Goal: Information Seeking & Learning: Learn about a topic

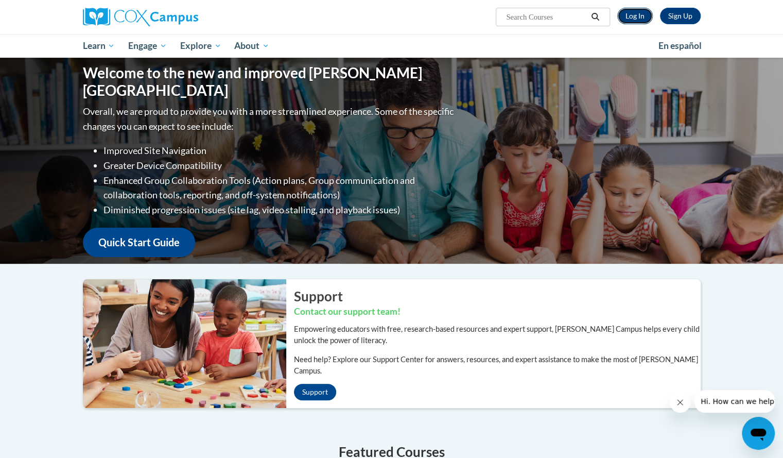
click at [643, 14] on link "Log In" at bounding box center [636, 16] width 36 height 16
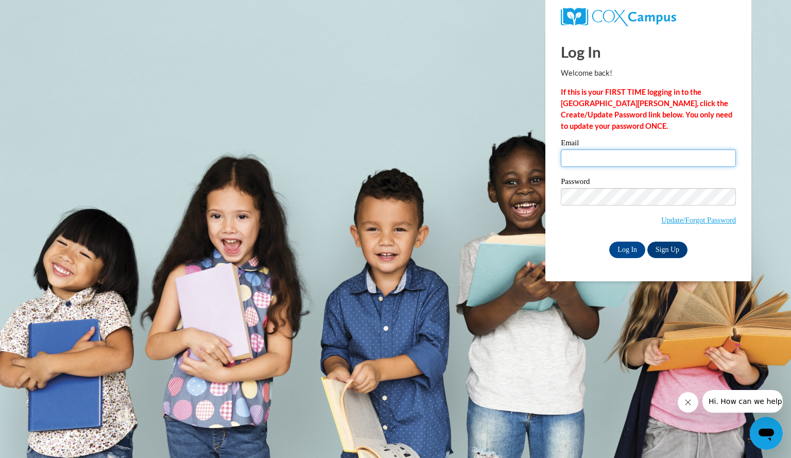
click at [601, 162] on input "Email" at bounding box center [648, 158] width 175 height 18
type input "vangpahua@aasd.k12.wi.us"
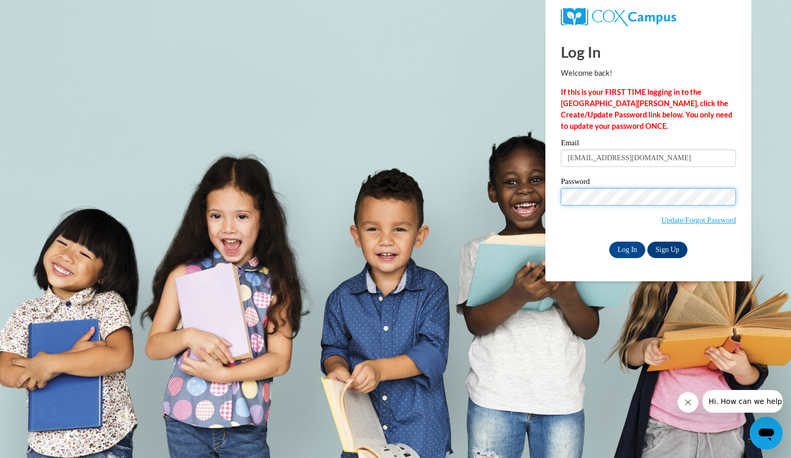
click at [609, 242] on input "Log In" at bounding box center [627, 250] width 36 height 16
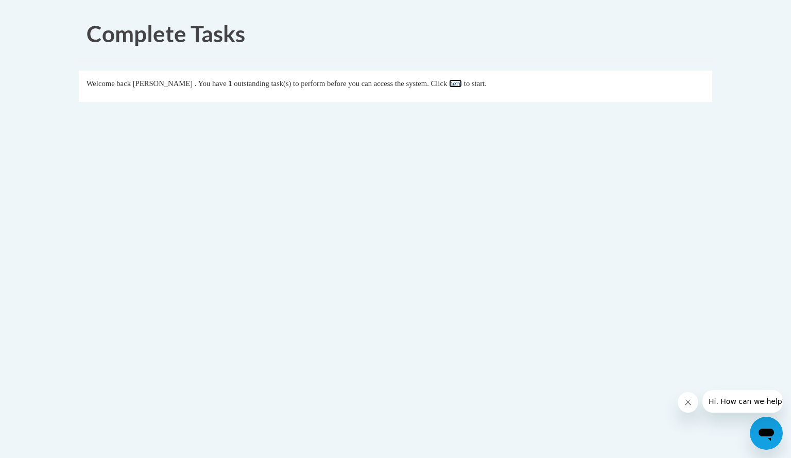
click at [462, 84] on link "here" at bounding box center [455, 83] width 13 height 8
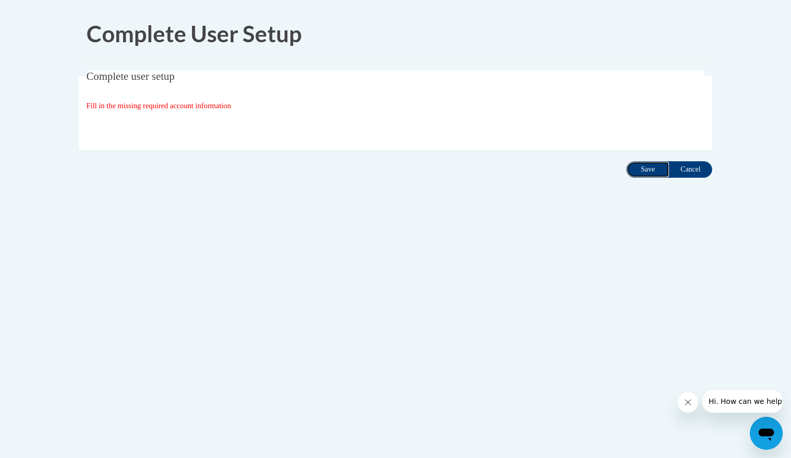
click at [645, 171] on input "Save" at bounding box center [647, 169] width 43 height 16
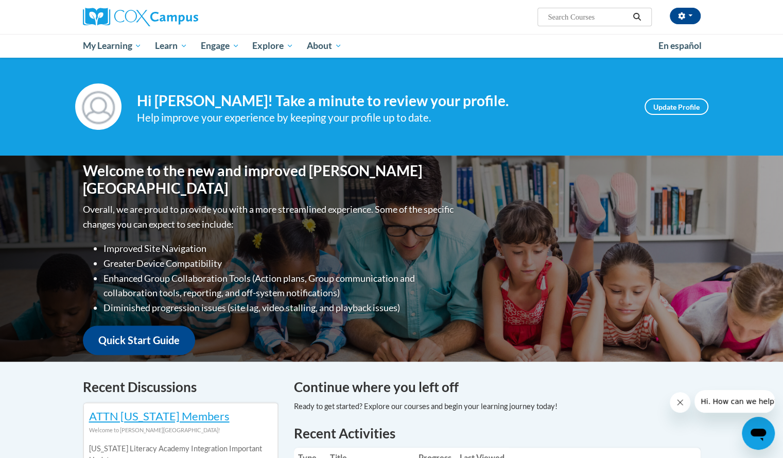
click at [592, 15] on input "Search..." at bounding box center [588, 17] width 82 height 12
type input "comprehension"
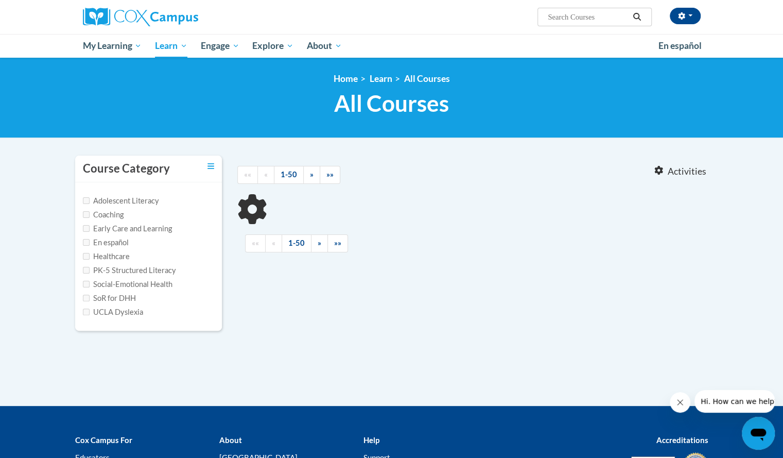
type input "comprehension"
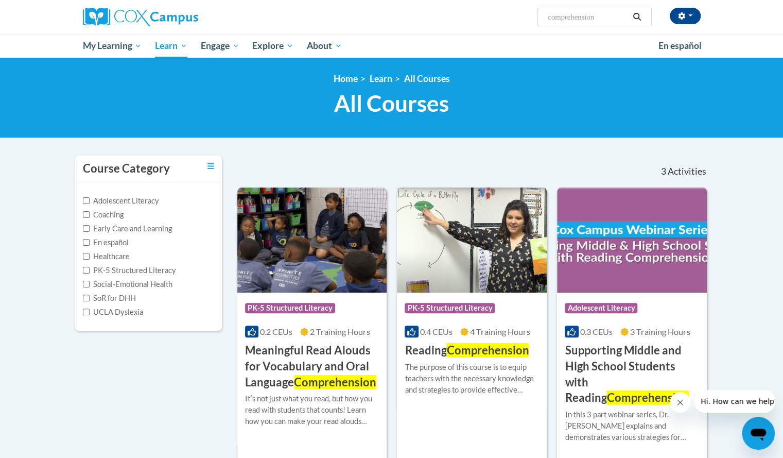
click at [475, 263] on img at bounding box center [472, 239] width 150 height 105
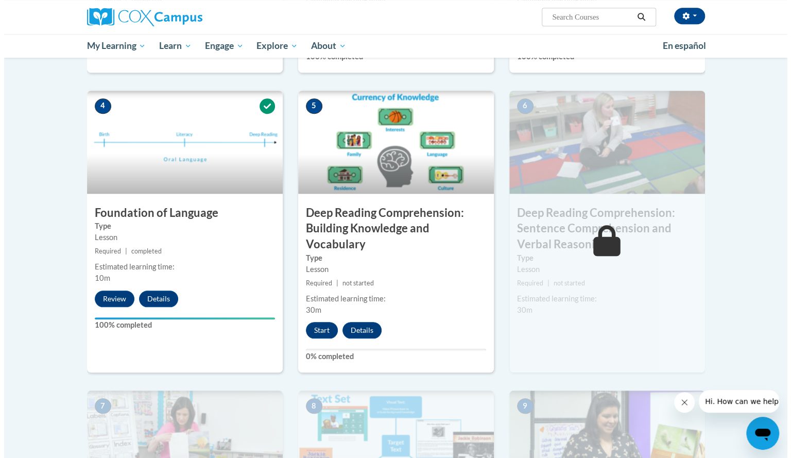
scroll to position [464, 0]
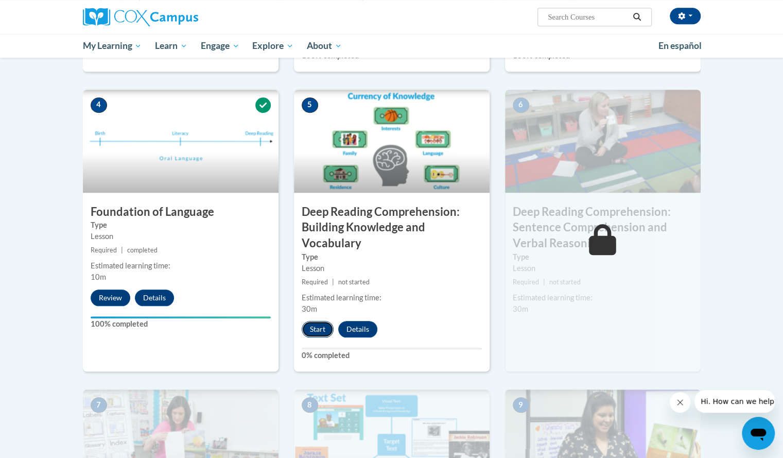
click at [313, 326] on button "Start" at bounding box center [318, 329] width 32 height 16
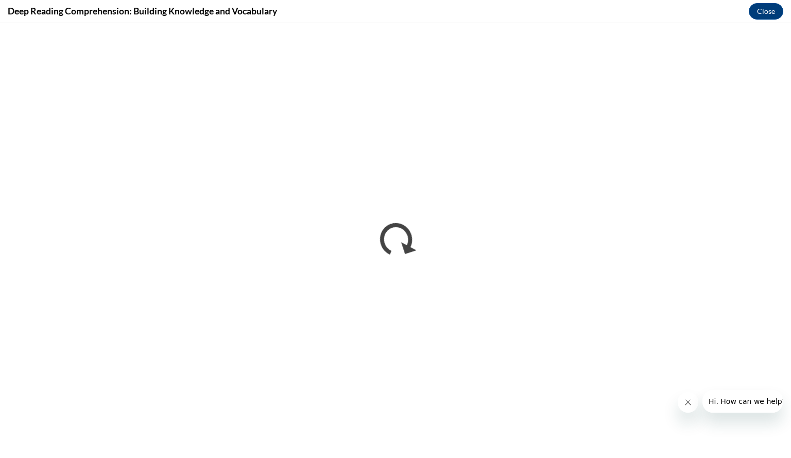
scroll to position [0, 0]
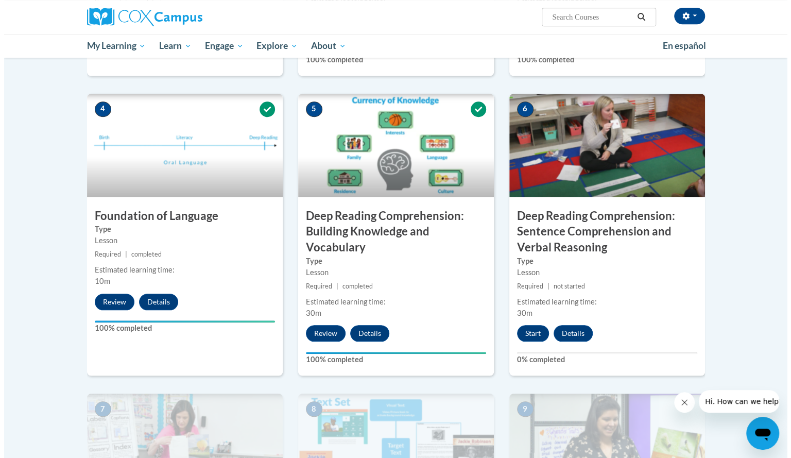
scroll to position [455, 0]
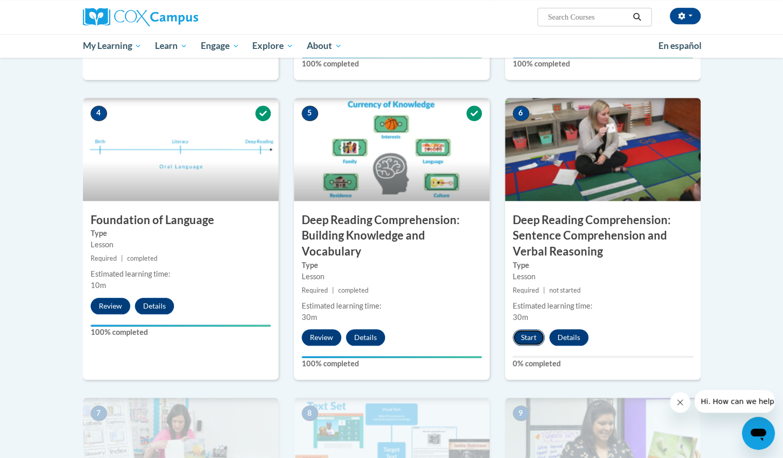
click at [528, 335] on button "Start" at bounding box center [529, 337] width 32 height 16
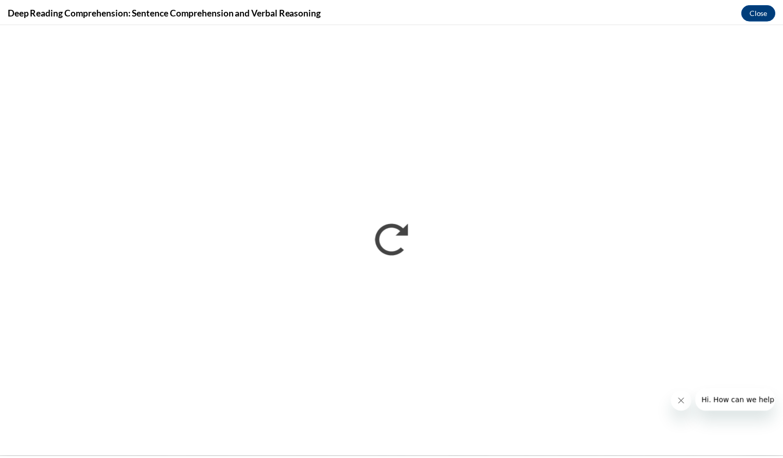
scroll to position [0, 0]
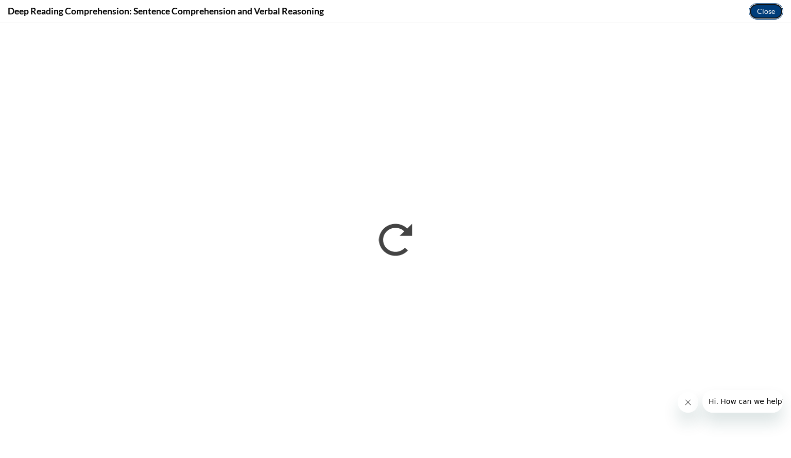
click at [767, 13] on button "Close" at bounding box center [766, 11] width 35 height 16
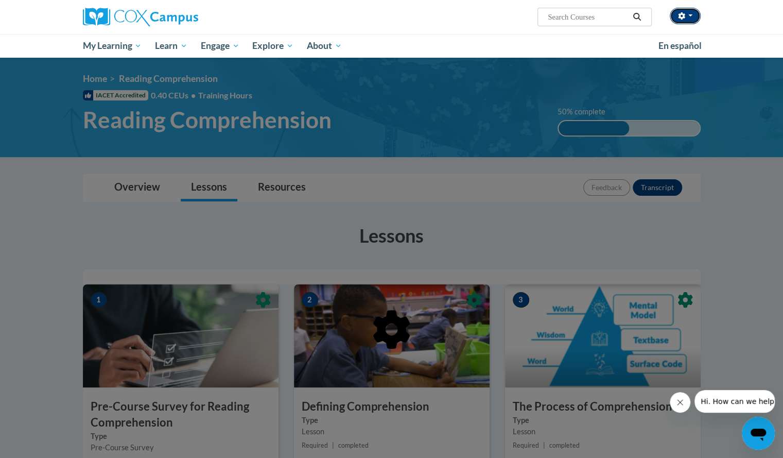
click at [688, 16] on button "button" at bounding box center [685, 16] width 31 height 16
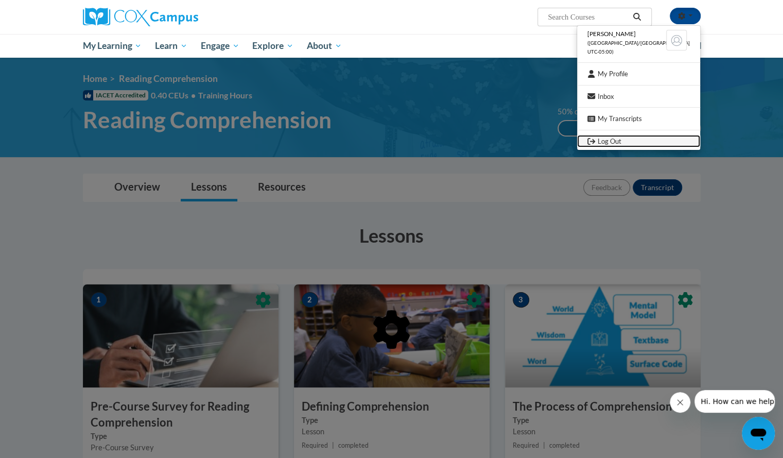
click at [663, 140] on link "Log Out" at bounding box center [638, 141] width 123 height 13
